Goal: Check status: Check status

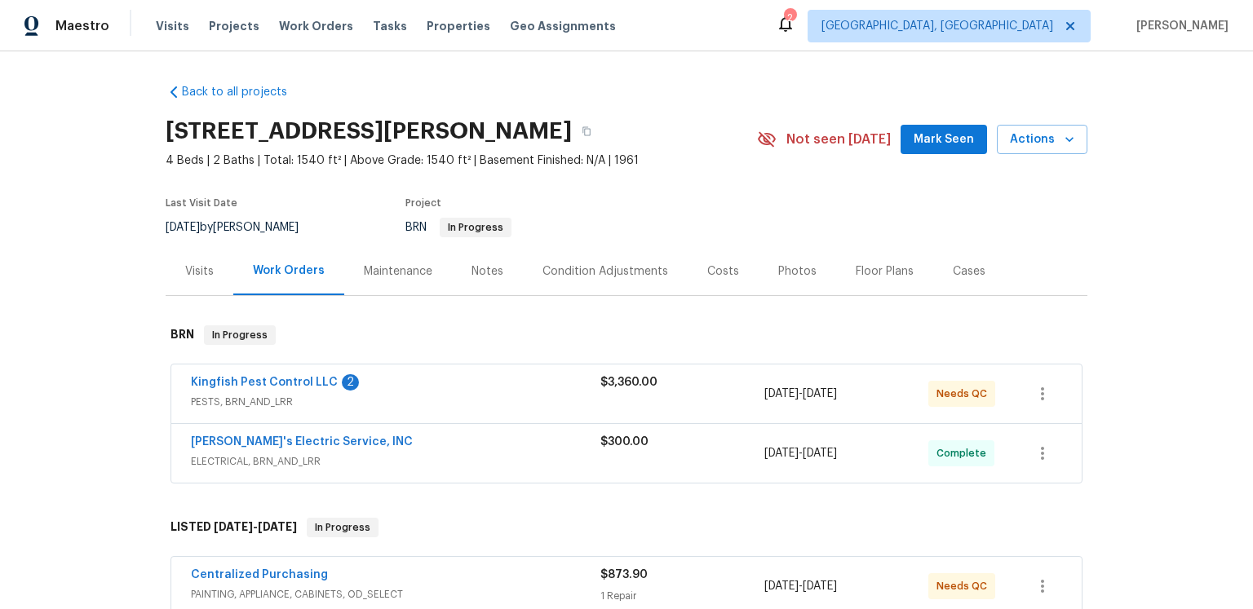
scroll to position [77, 0]
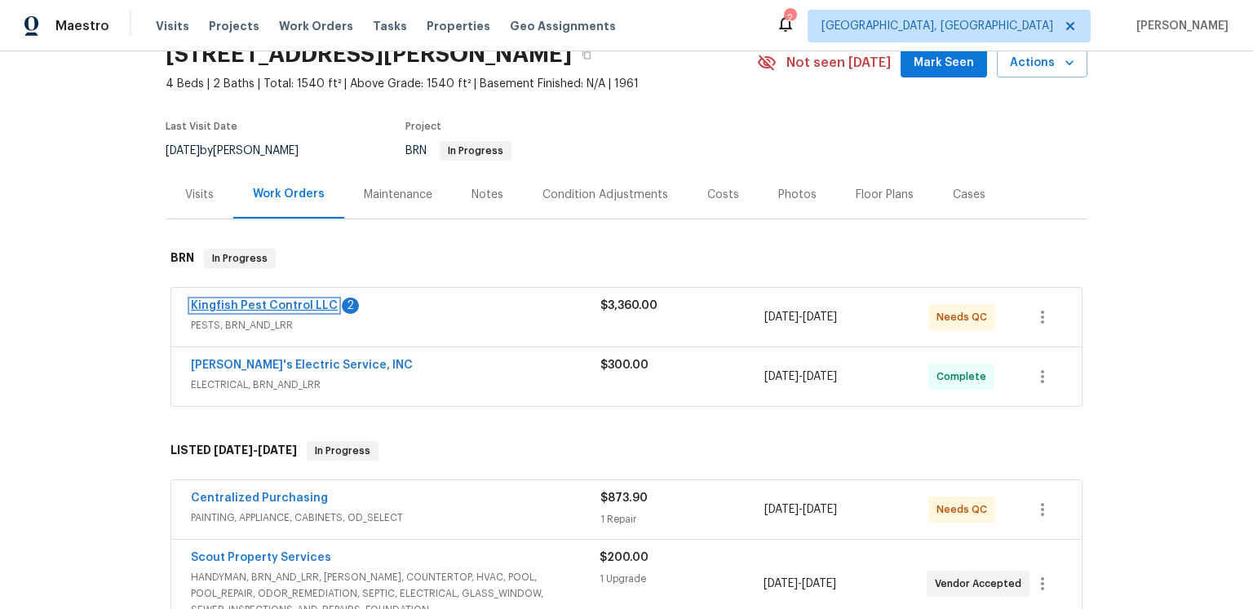
click at [312, 312] on link "Kingfish Pest Control LLC" at bounding box center [264, 305] width 147 height 11
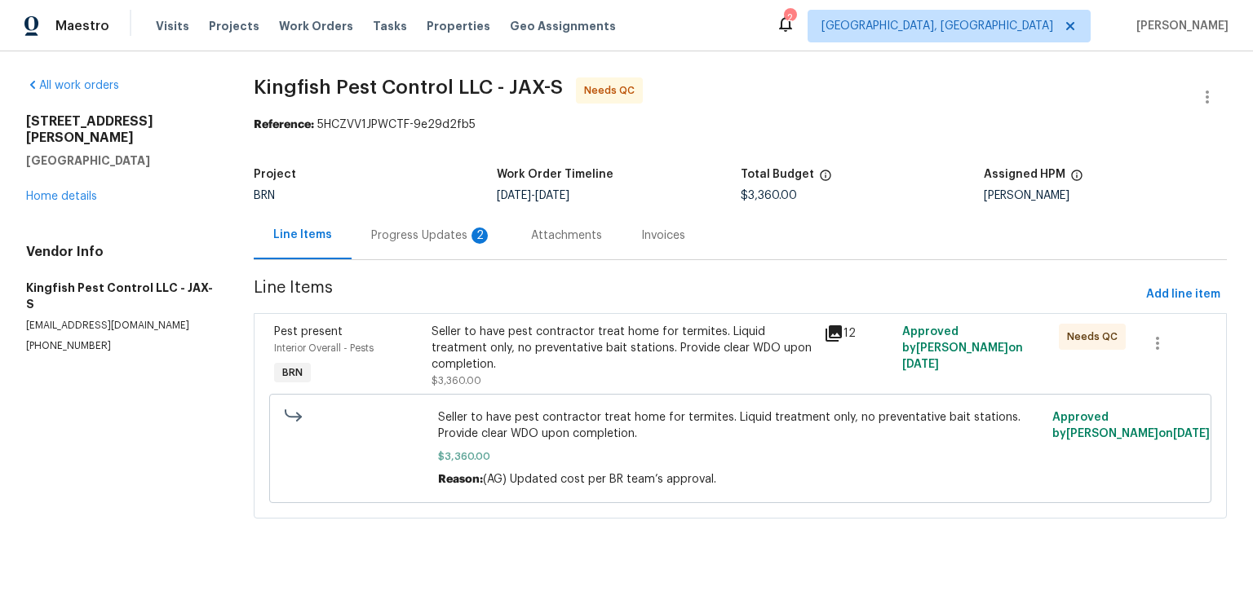
click at [472, 244] on div "Progress Updates 2" at bounding box center [431, 236] width 121 height 16
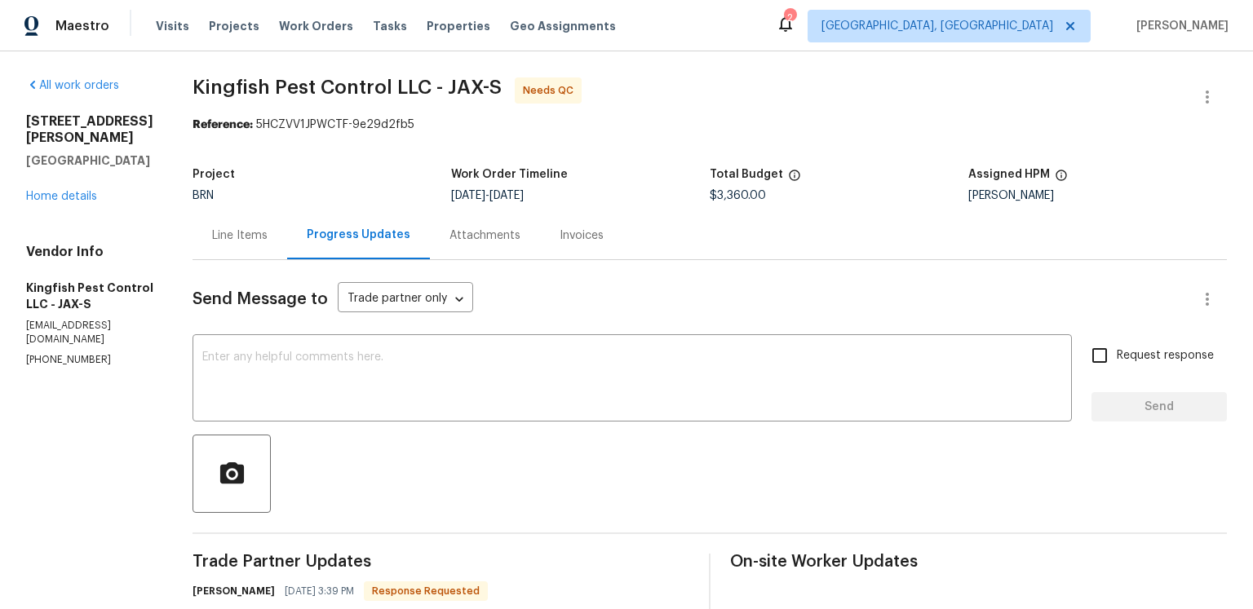
click at [268, 244] on div "Line Items" at bounding box center [239, 236] width 55 height 16
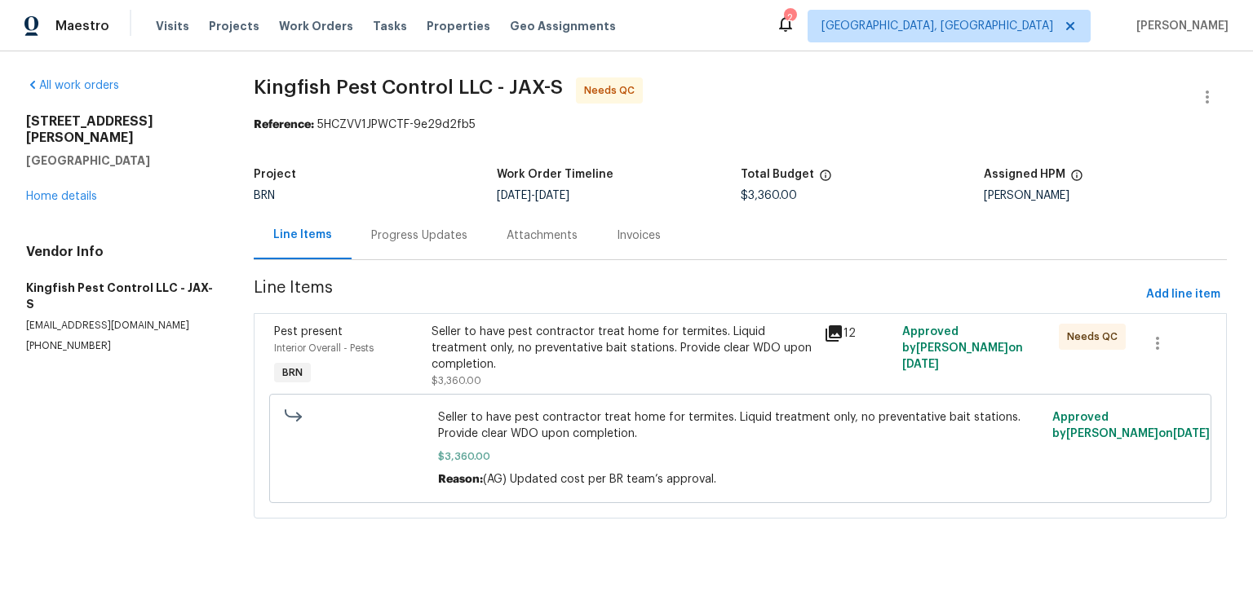
click at [826, 343] on icon at bounding box center [834, 334] width 20 height 20
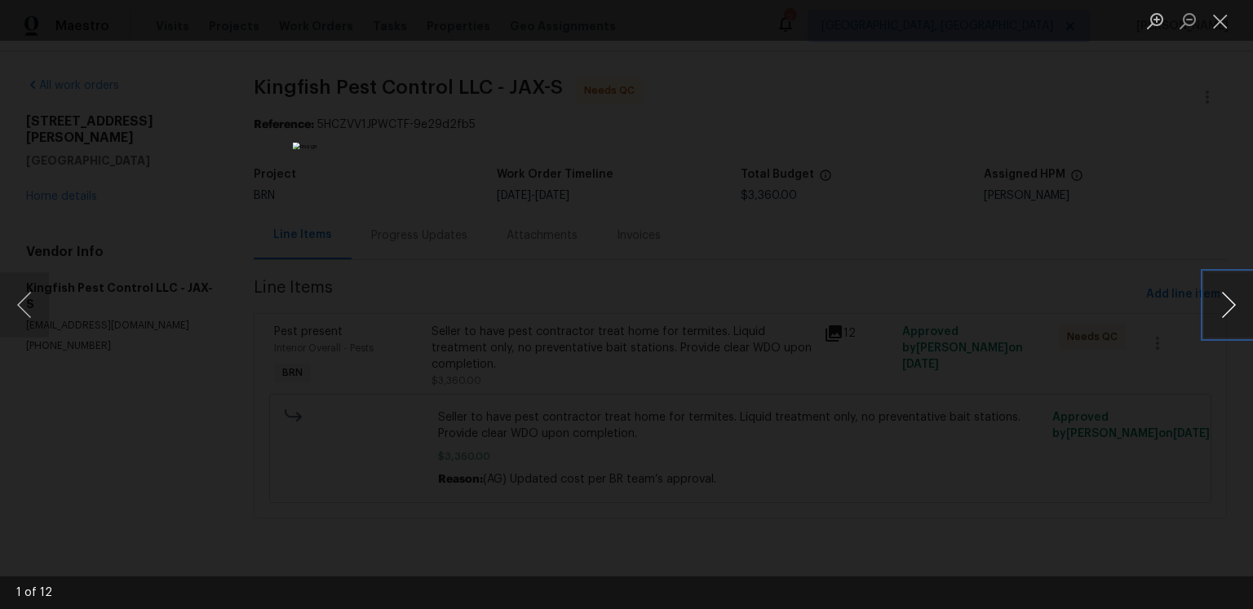
click at [1229, 305] on button "Next image" at bounding box center [1228, 304] width 49 height 65
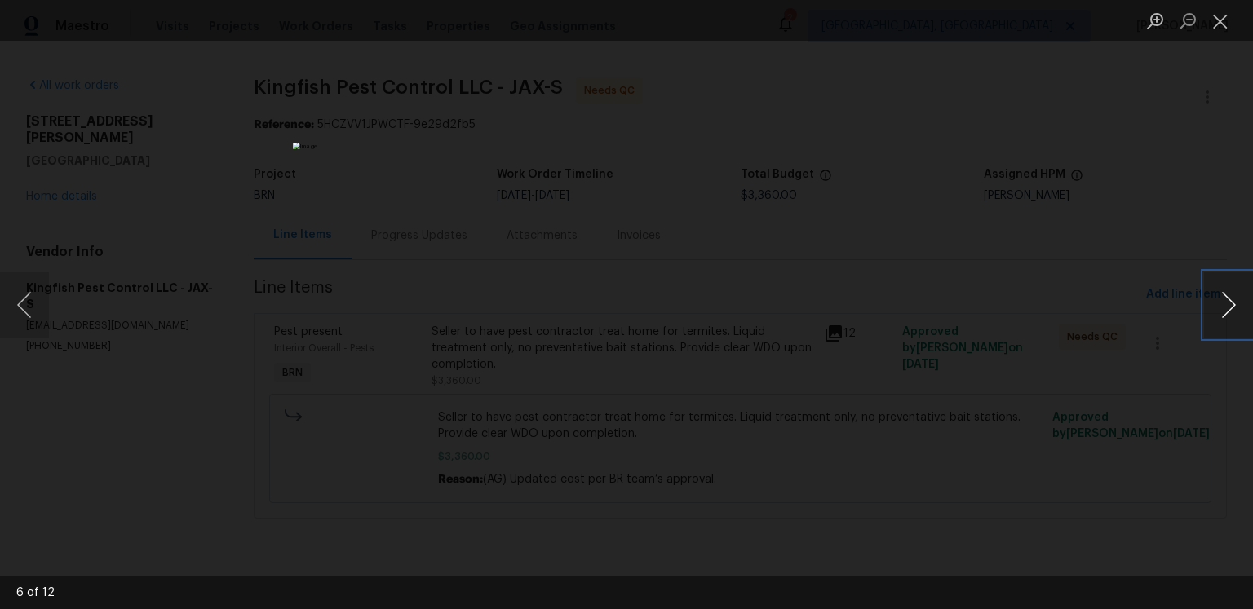
click at [1229, 305] on button "Next image" at bounding box center [1228, 304] width 49 height 65
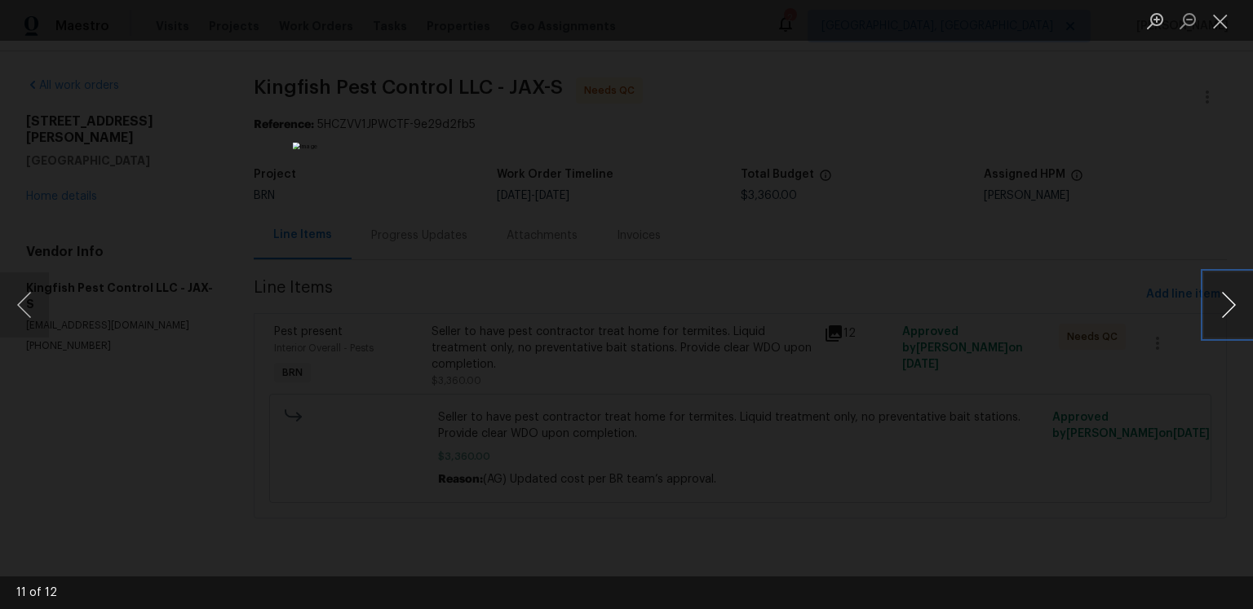
click at [1229, 305] on button "Next image" at bounding box center [1228, 304] width 49 height 65
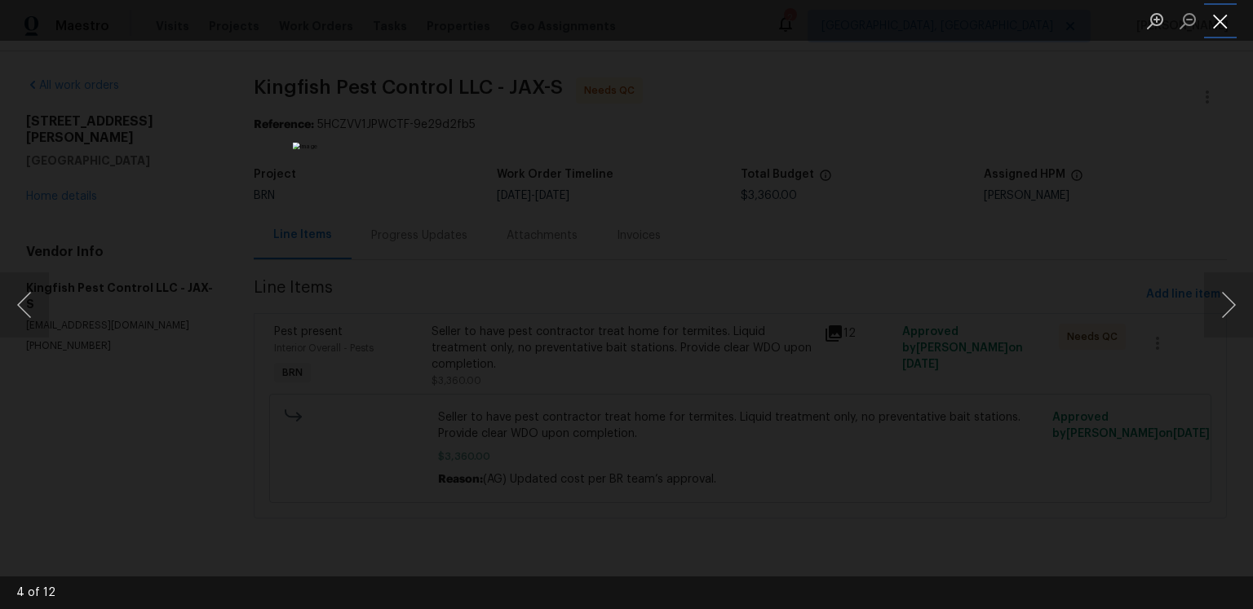
click at [1215, 25] on button "Close lightbox" at bounding box center [1220, 21] width 33 height 29
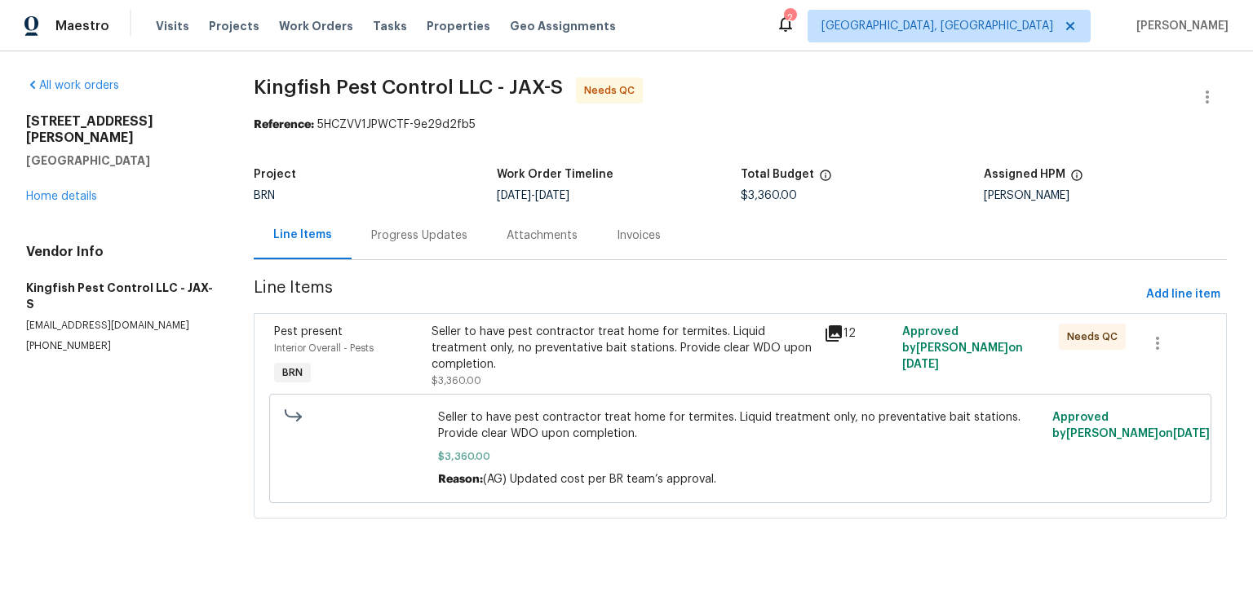
click at [635, 259] on div "Invoices" at bounding box center [638, 235] width 83 height 48
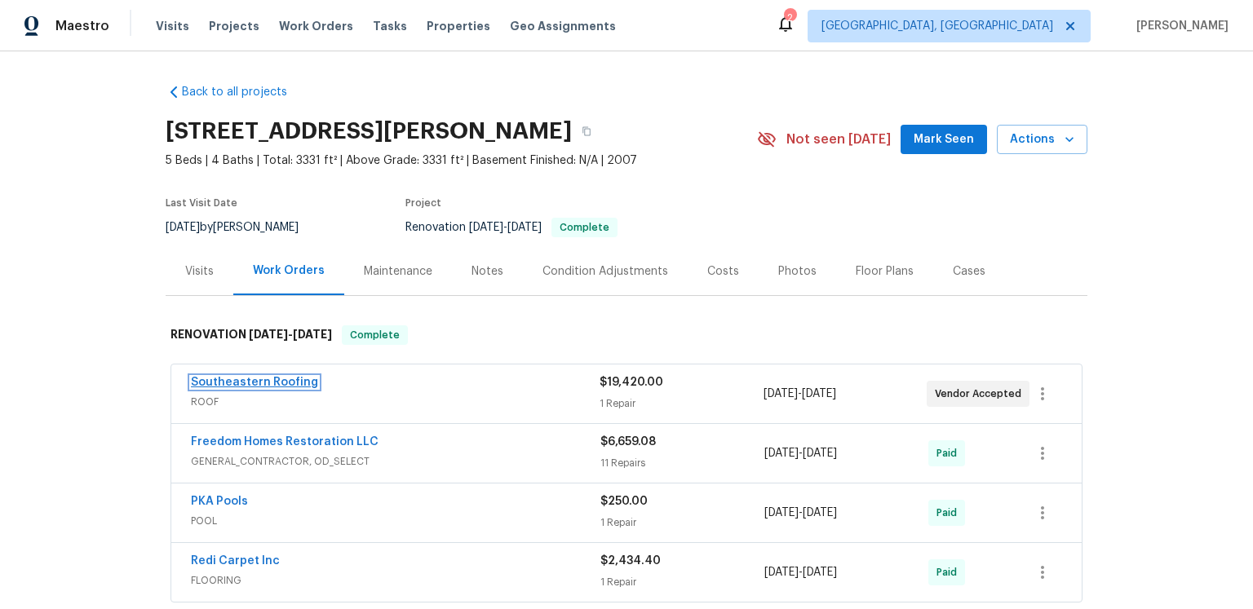
click at [318, 388] on link "Southeastern Roofing" at bounding box center [254, 382] width 127 height 11
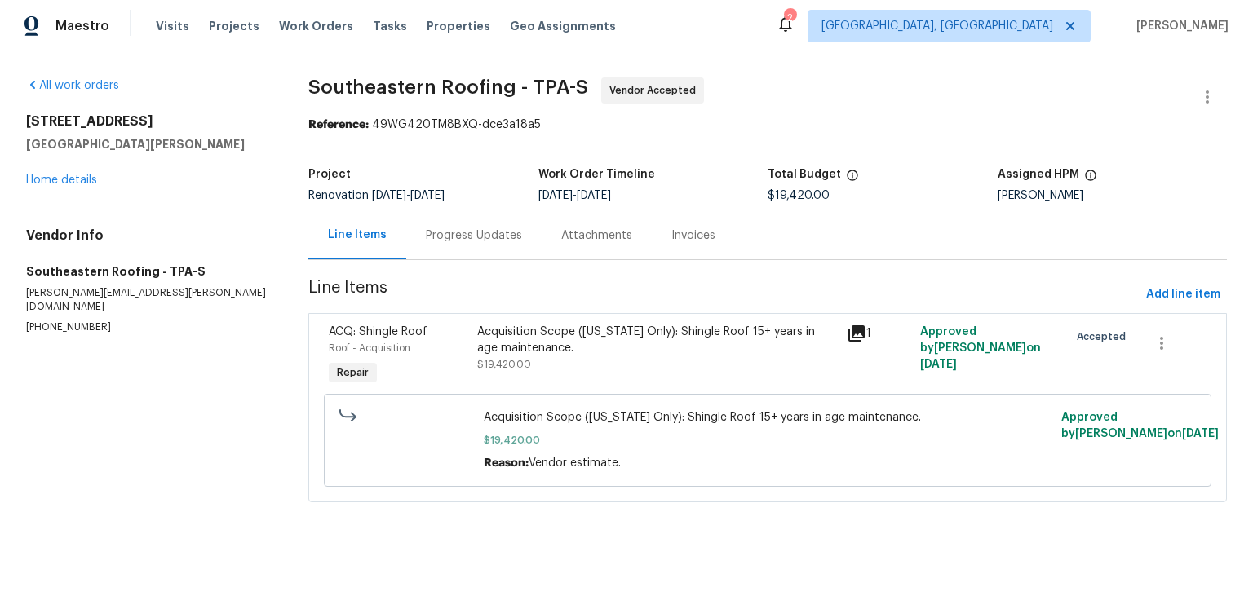
click at [507, 259] on div "Progress Updates" at bounding box center [473, 235] width 135 height 48
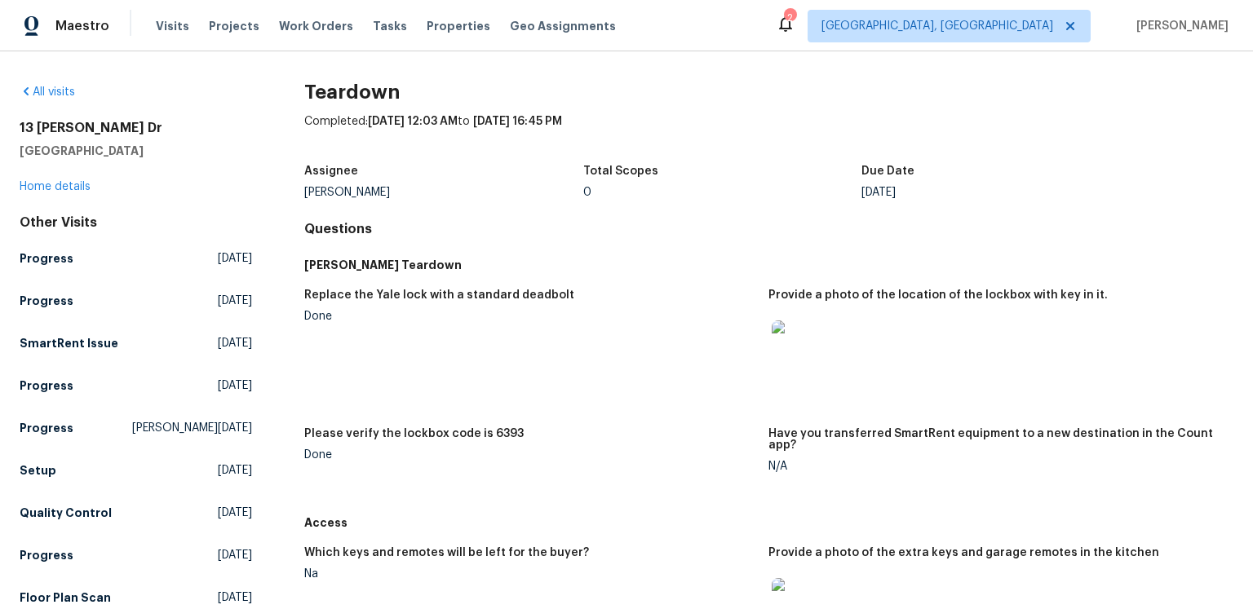
scroll to position [89, 0]
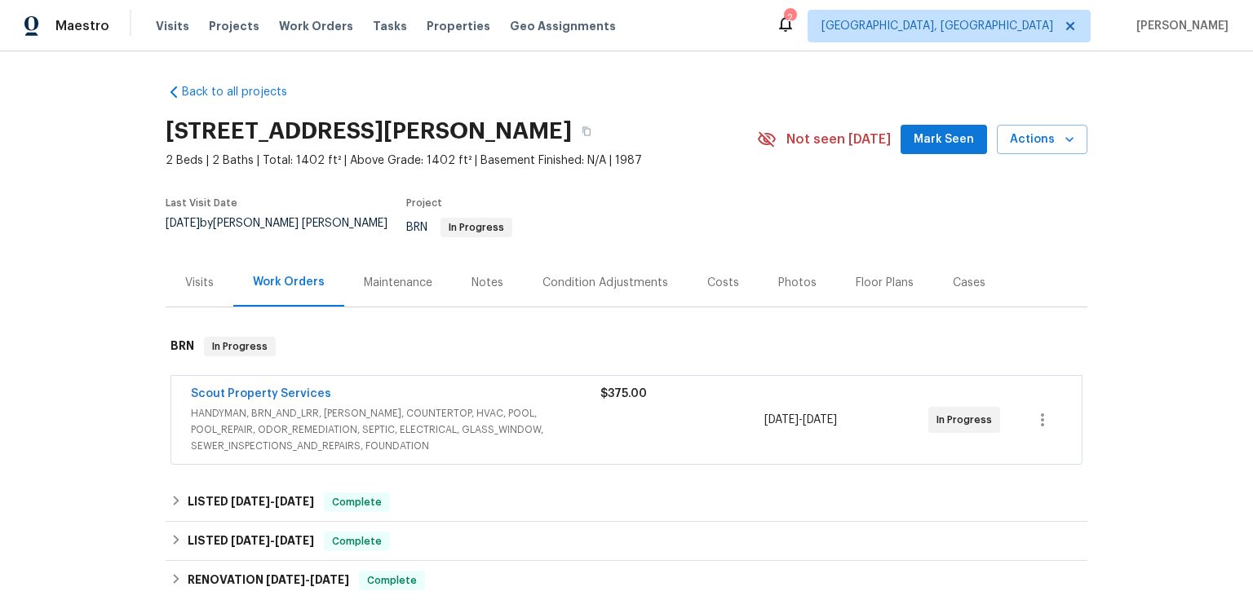
scroll to position [25, 0]
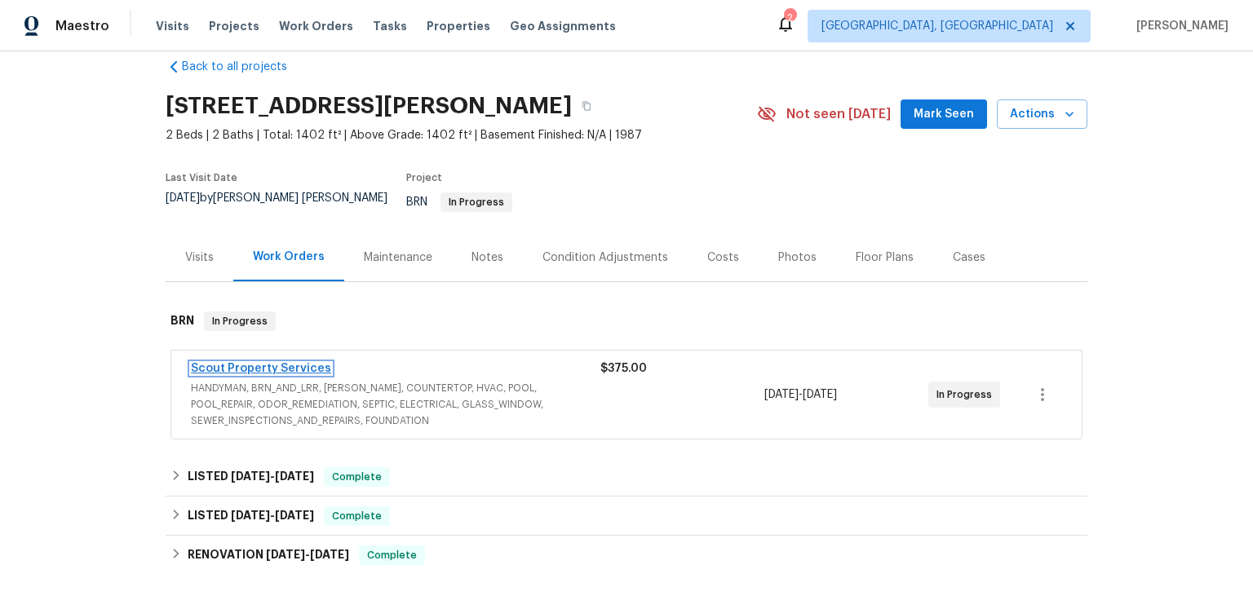
click at [324, 374] on link "Scout Property Services" at bounding box center [261, 368] width 140 height 11
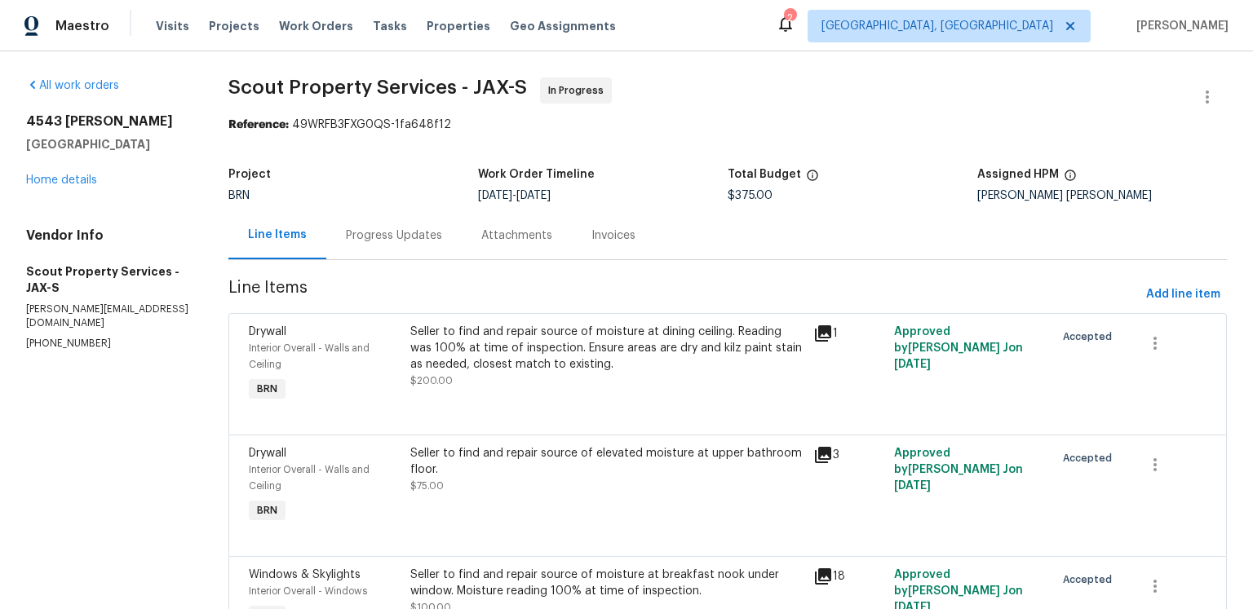
click at [436, 244] on div "Progress Updates" at bounding box center [394, 236] width 96 height 16
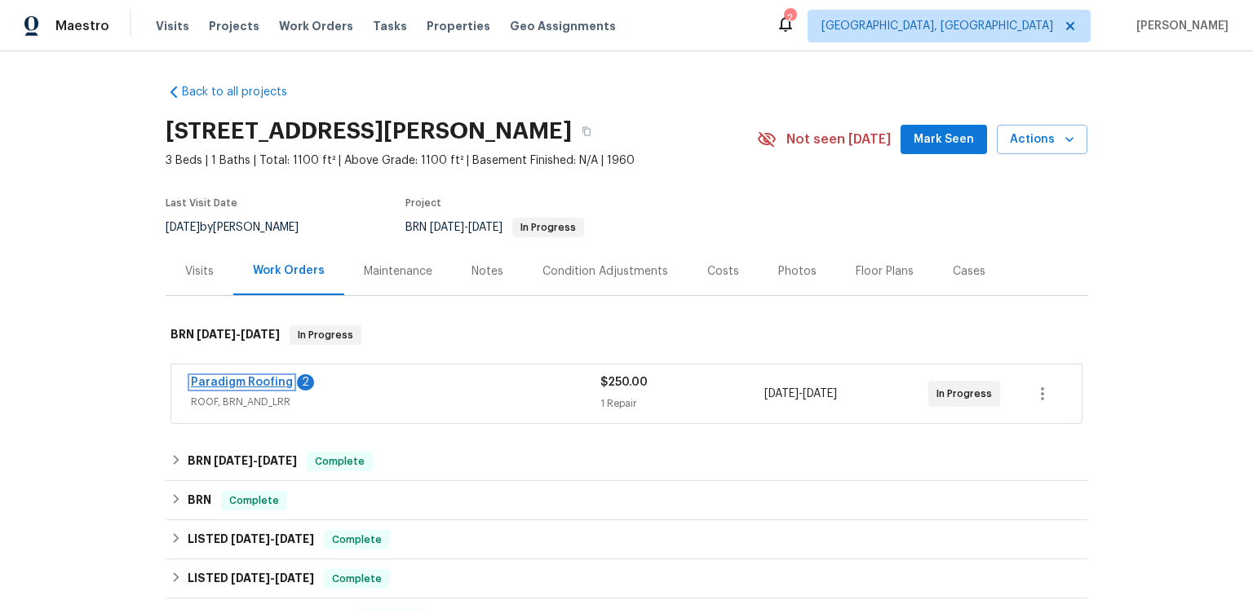
click at [280, 388] on link "Paradigm Roofing" at bounding box center [242, 382] width 102 height 11
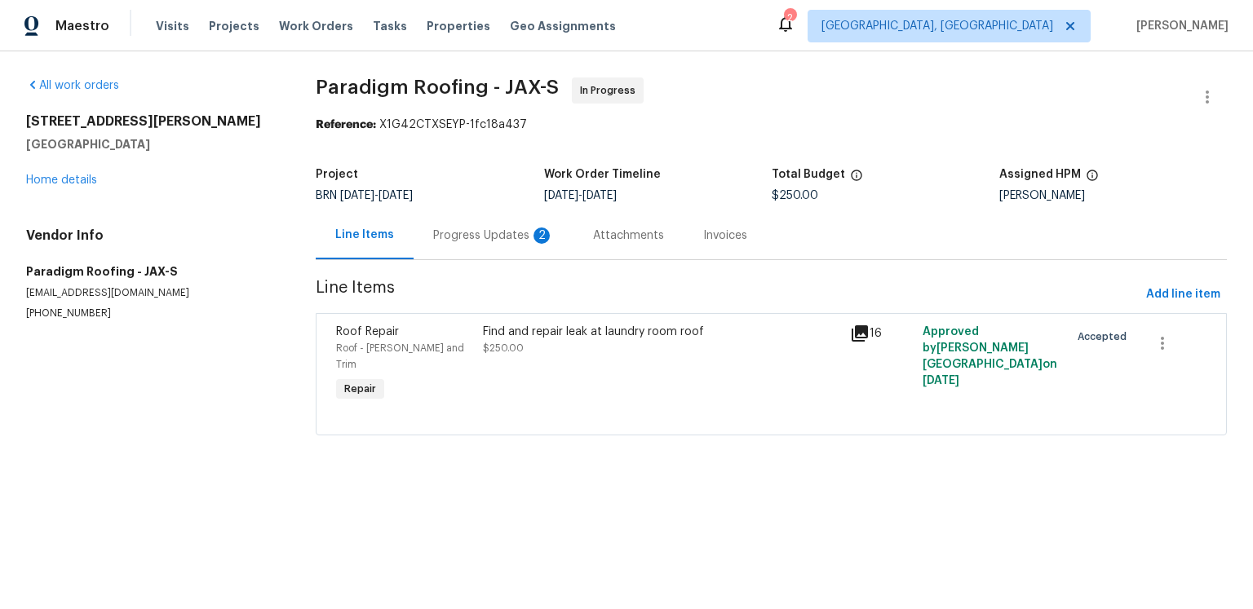
click at [552, 244] on div "Progress Updates 2" at bounding box center [493, 236] width 121 height 16
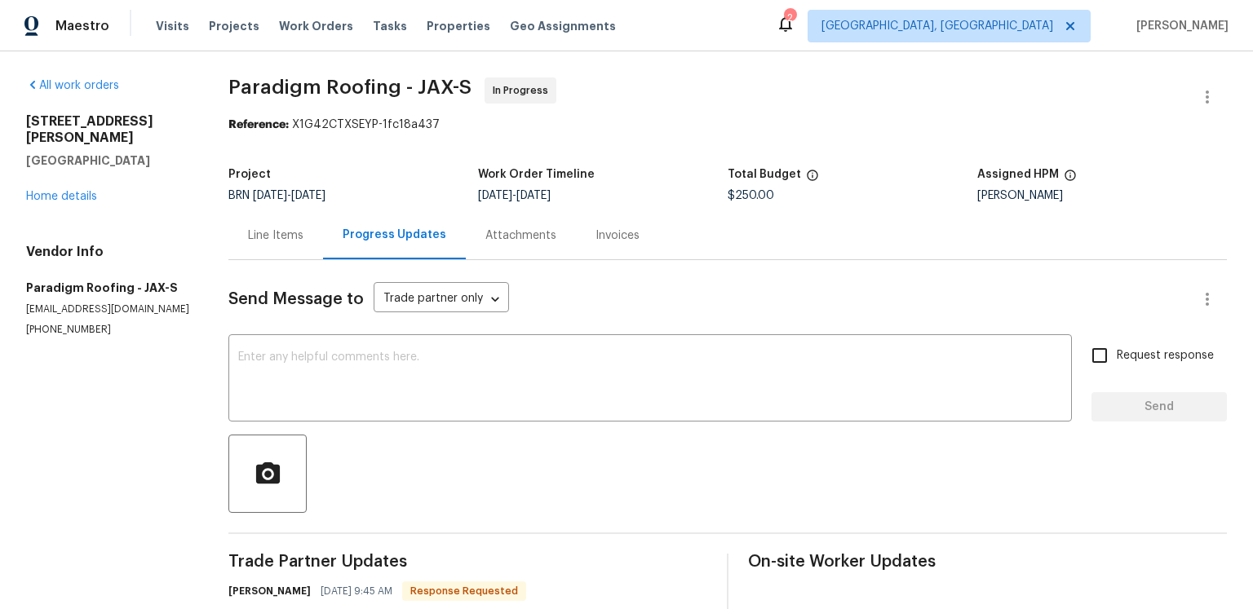
click at [303, 244] on div "Line Items" at bounding box center [275, 236] width 55 height 16
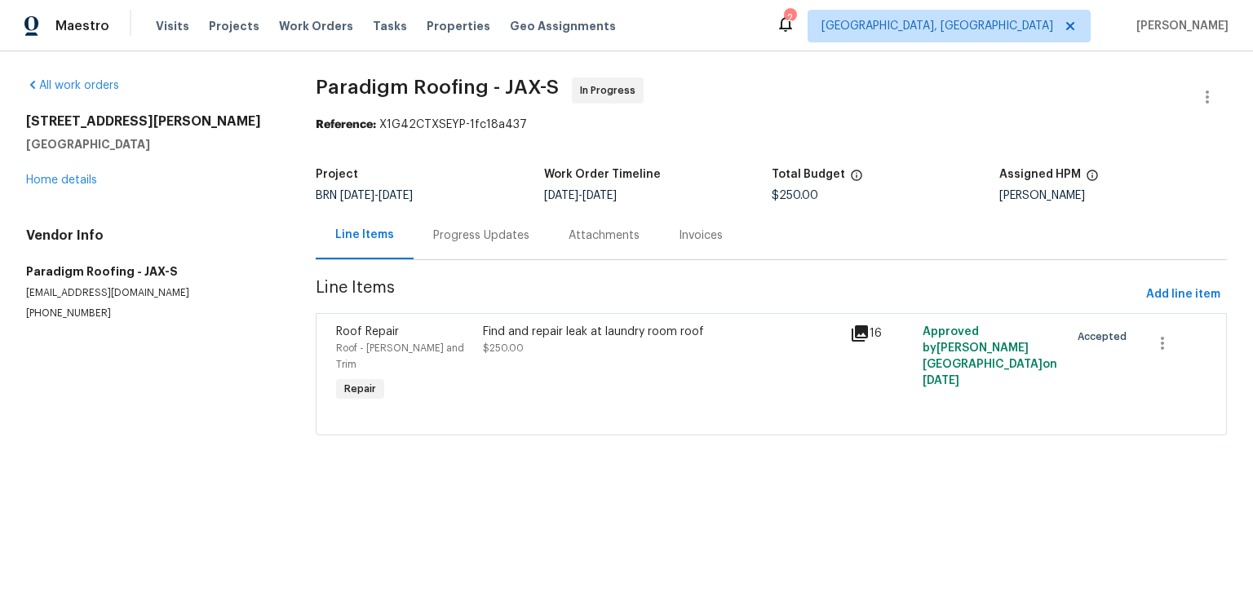
click at [858, 342] on icon at bounding box center [860, 333] width 16 height 16
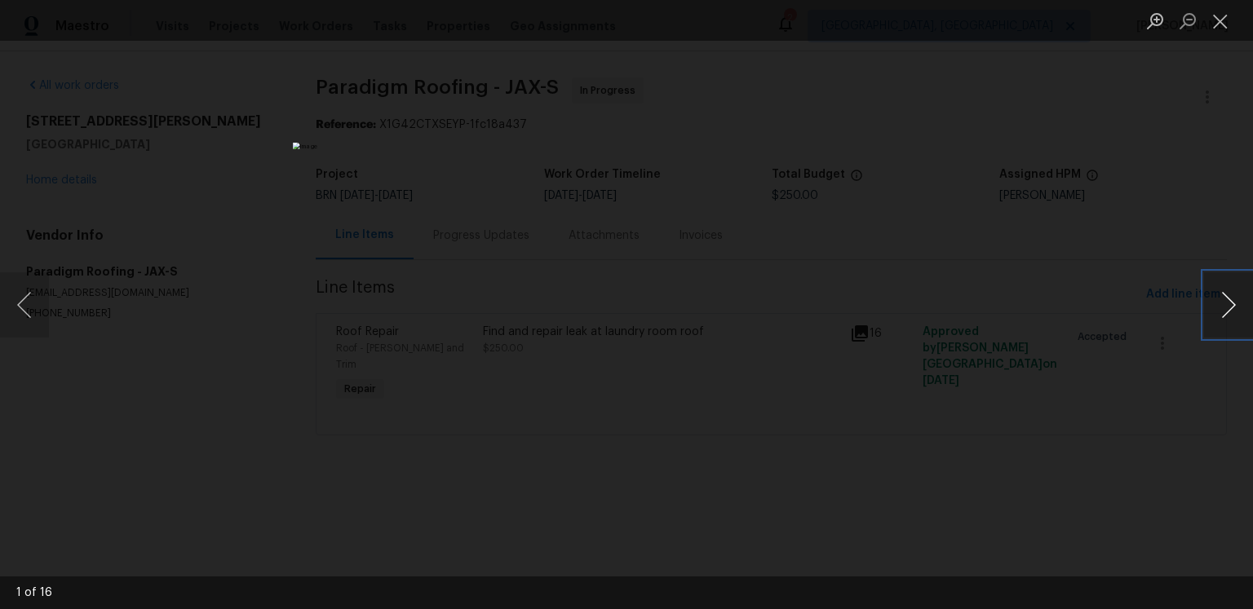
click at [1230, 301] on button "Next image" at bounding box center [1228, 304] width 49 height 65
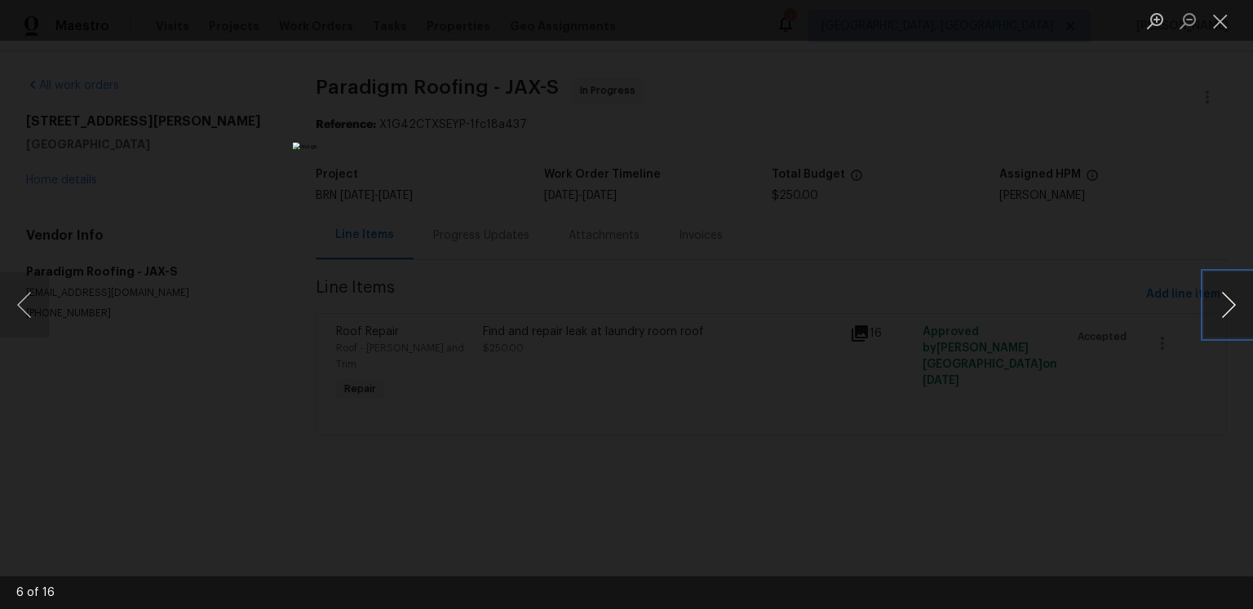
click at [1230, 301] on button "Next image" at bounding box center [1228, 304] width 49 height 65
click at [1229, 305] on button "Next image" at bounding box center [1228, 304] width 49 height 65
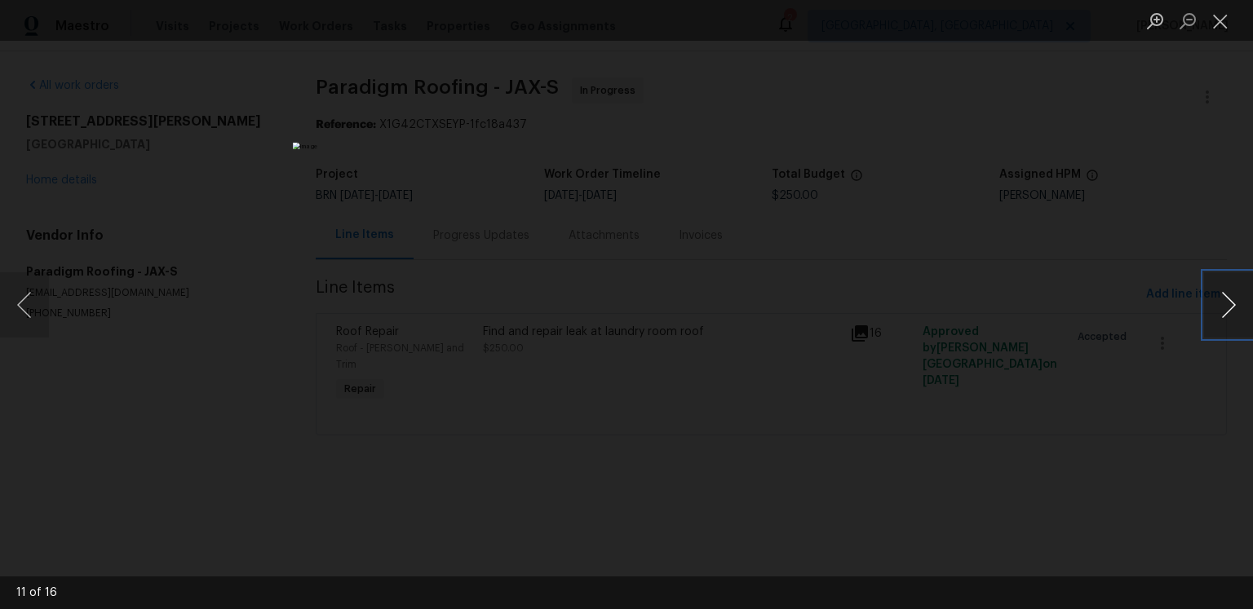
click at [1229, 305] on button "Next image" at bounding box center [1228, 304] width 49 height 65
click at [1220, 308] on button "Next image" at bounding box center [1228, 304] width 49 height 65
click at [18, 298] on button "Previous image" at bounding box center [24, 304] width 49 height 65
click at [1215, 312] on button "Next image" at bounding box center [1228, 304] width 49 height 65
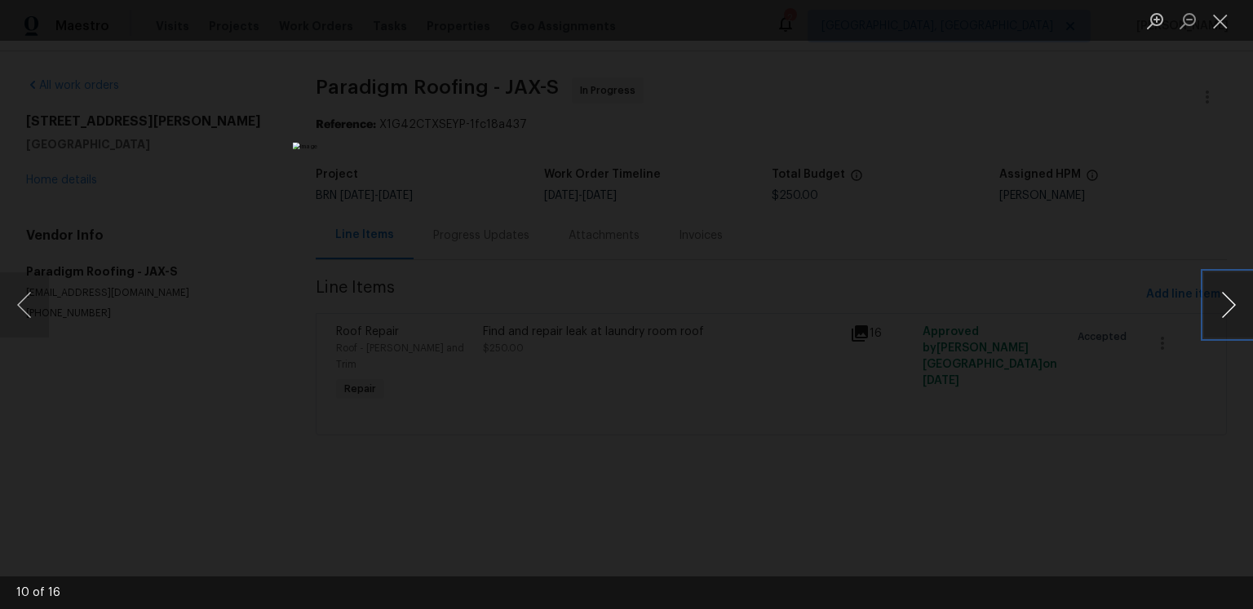
click at [1215, 312] on button "Next image" at bounding box center [1228, 304] width 49 height 65
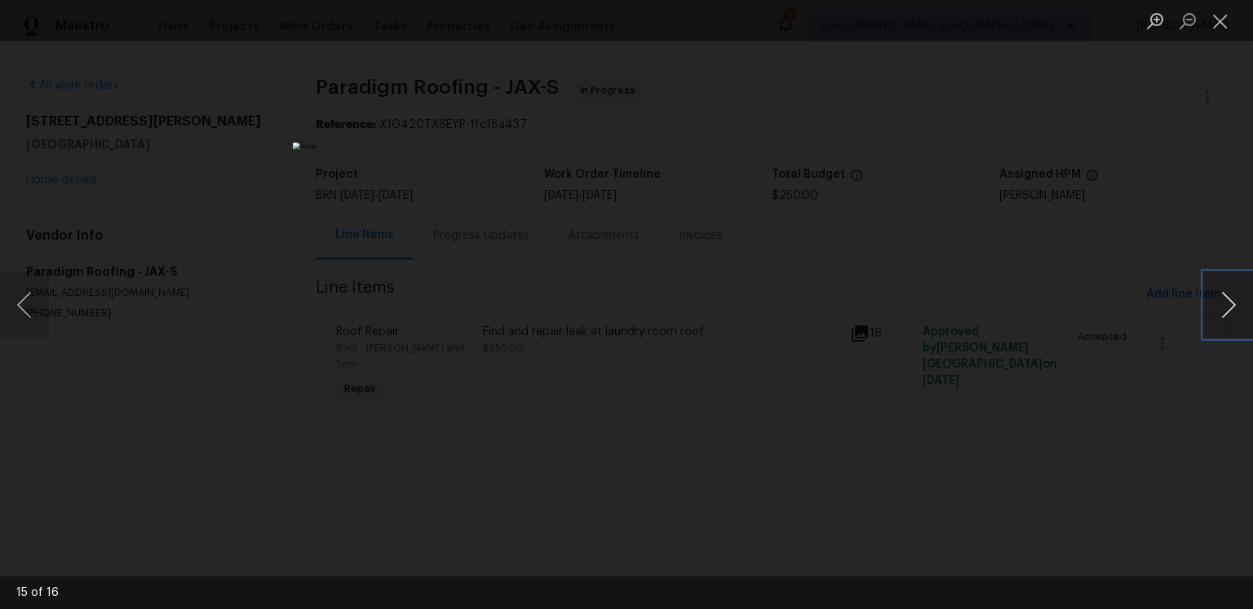
click at [1225, 313] on button "Next image" at bounding box center [1228, 304] width 49 height 65
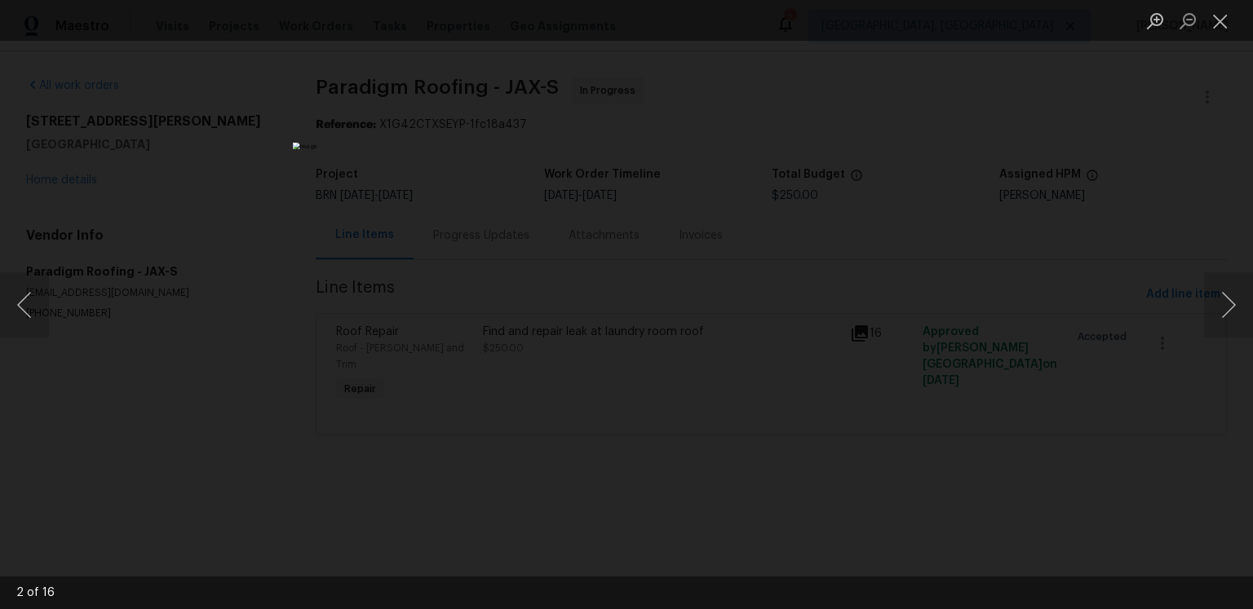
click at [1201, 326] on div "Lightbox" at bounding box center [626, 304] width 1253 height 609
click at [1205, 325] on button "Next image" at bounding box center [1228, 304] width 49 height 65
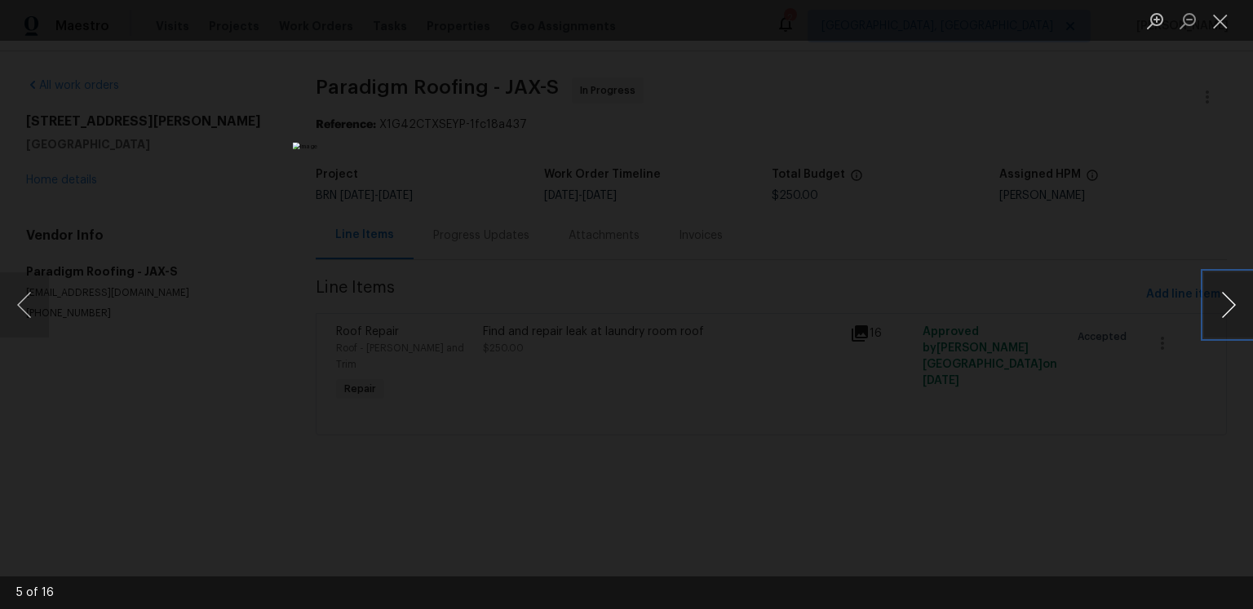
click at [1205, 325] on button "Next image" at bounding box center [1228, 304] width 49 height 65
click at [39, 307] on button "Previous image" at bounding box center [24, 304] width 49 height 65
click at [1219, 313] on button "Next image" at bounding box center [1228, 304] width 49 height 65
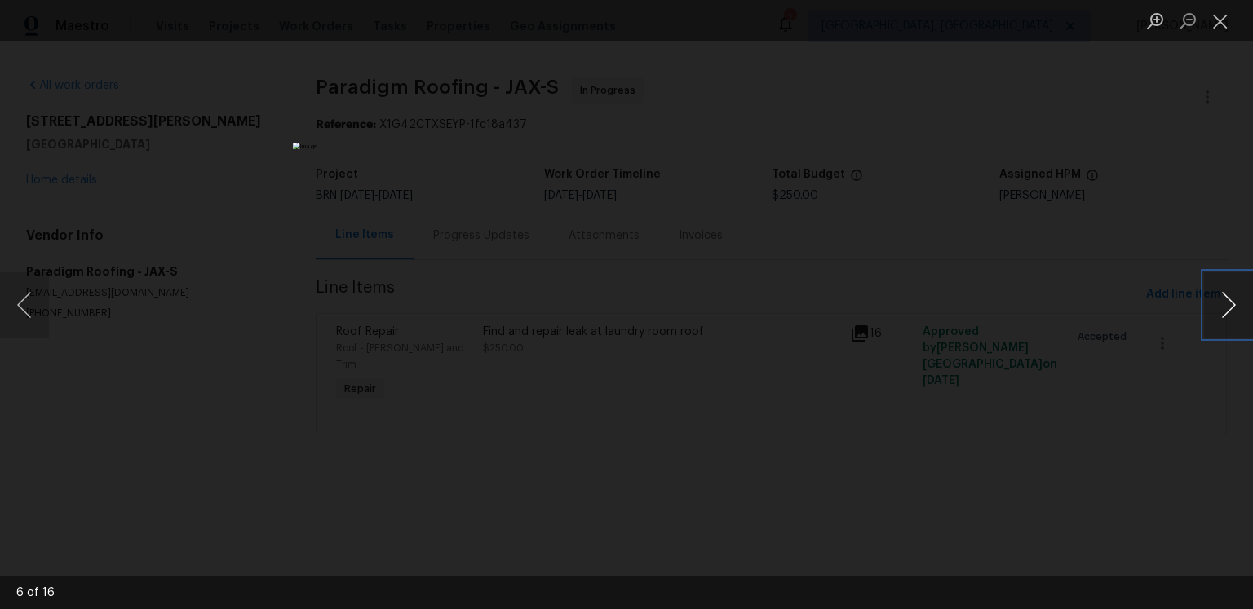
click at [1219, 313] on button "Next image" at bounding box center [1228, 304] width 49 height 65
click at [1220, 314] on button "Next image" at bounding box center [1228, 304] width 49 height 65
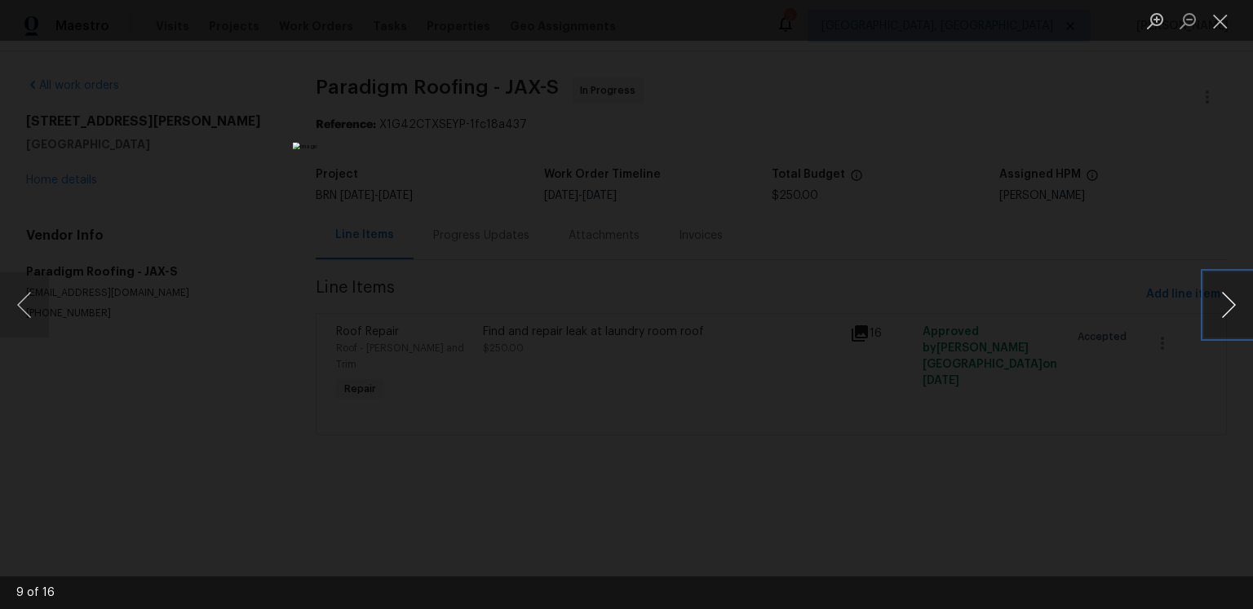
click at [1211, 304] on button "Next image" at bounding box center [1228, 304] width 49 height 65
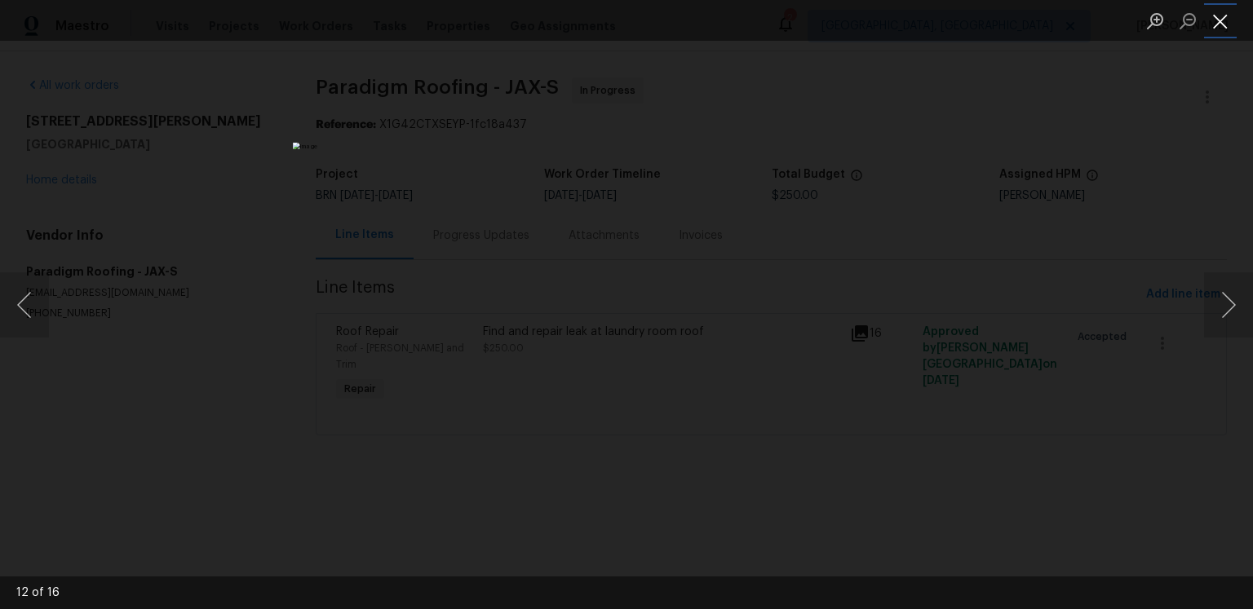
click at [1229, 20] on button "Close lightbox" at bounding box center [1220, 21] width 33 height 29
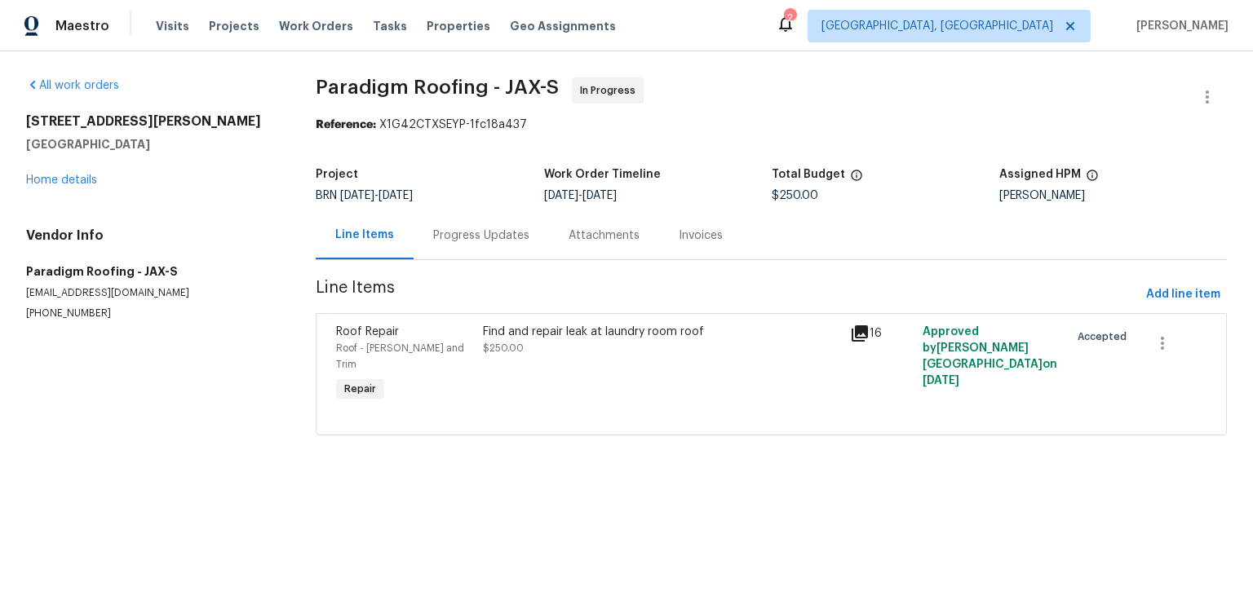
click at [723, 244] on div "Invoices" at bounding box center [701, 236] width 44 height 16
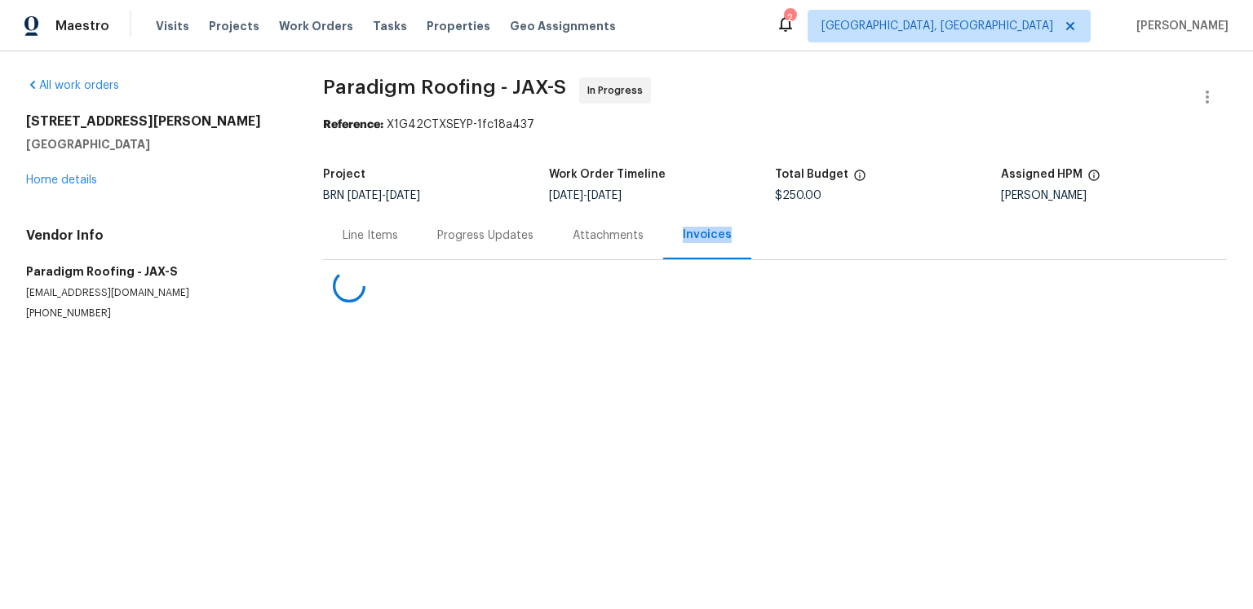
click at [730, 243] on div "Invoices" at bounding box center [707, 235] width 49 height 16
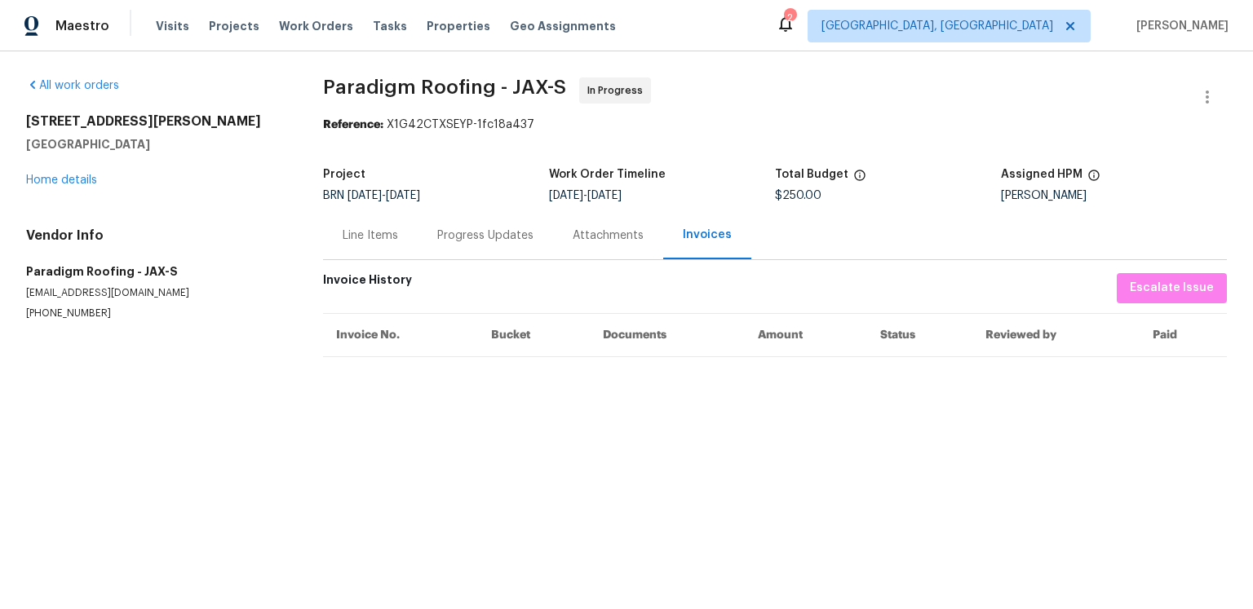
click at [418, 259] on div "Line Items" at bounding box center [370, 235] width 95 height 48
